Goal: Task Accomplishment & Management: Manage account settings

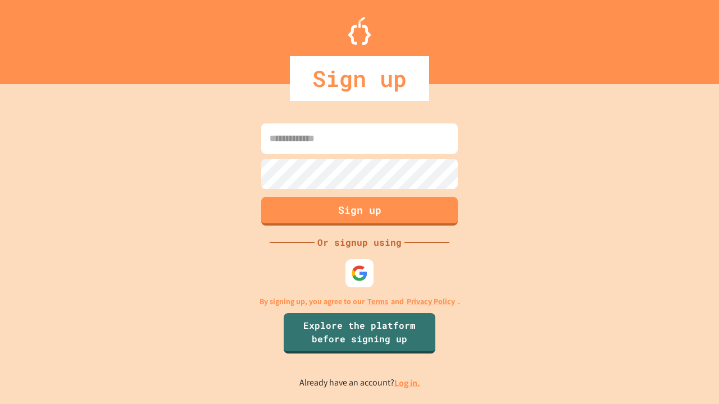
click at [408, 383] on link "Log in." at bounding box center [407, 383] width 26 height 12
